Goal: Task Accomplishment & Management: Manage account settings

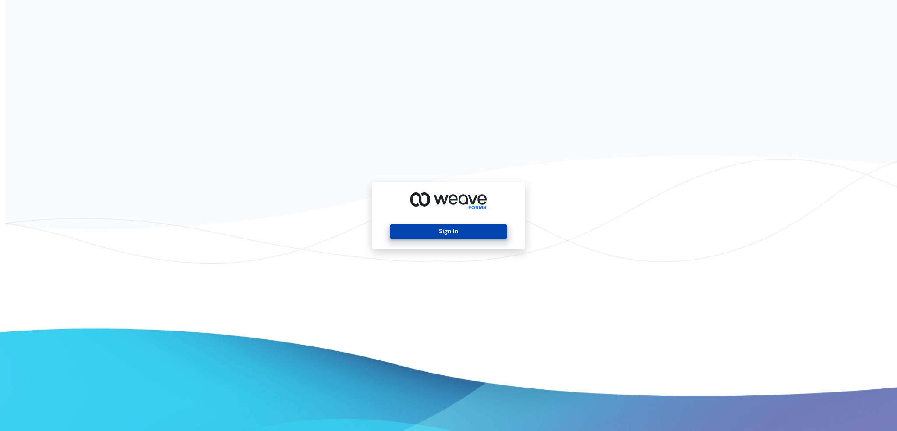
click at [444, 233] on button "Sign In" at bounding box center [448, 231] width 117 height 14
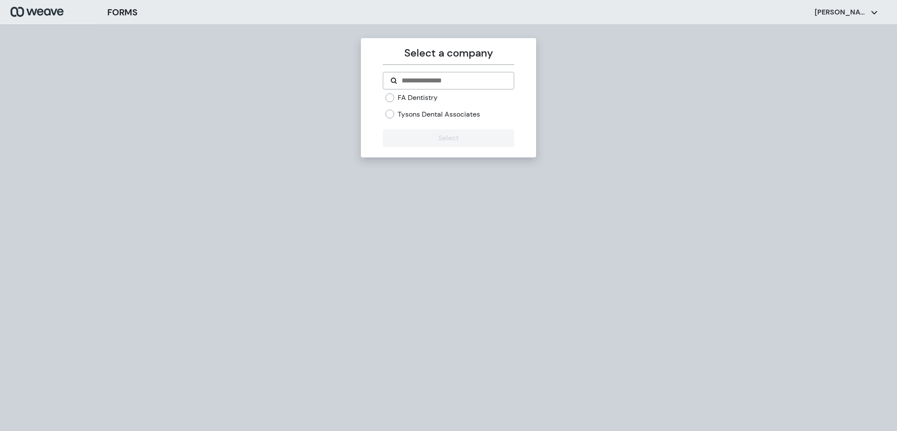
click at [424, 115] on label "Tysons Dental Associates" at bounding box center [439, 115] width 82 height 10
click at [423, 135] on button "Select" at bounding box center [448, 138] width 131 height 18
